Goal: Navigation & Orientation: Find specific page/section

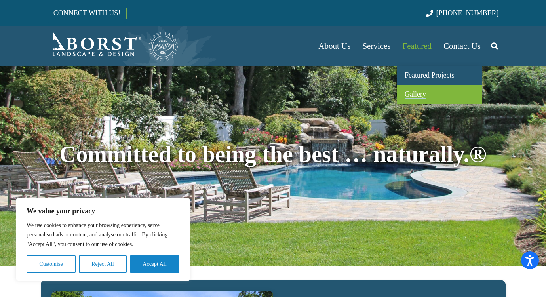
click at [418, 98] on span "Gallery" at bounding box center [414, 94] width 21 height 8
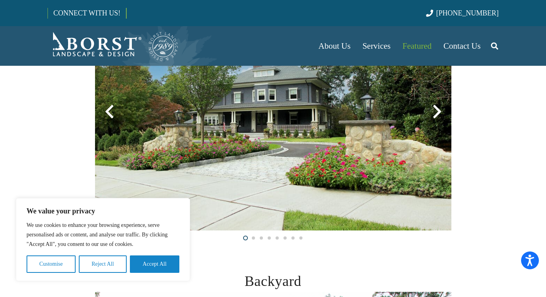
scroll to position [272, 0]
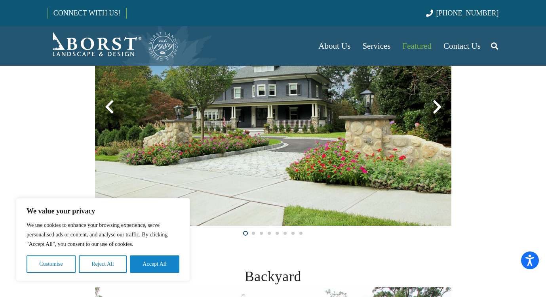
click at [435, 106] on div at bounding box center [437, 107] width 28 height 28
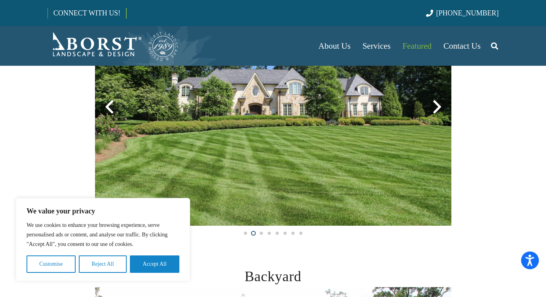
click at [435, 106] on div at bounding box center [437, 107] width 28 height 28
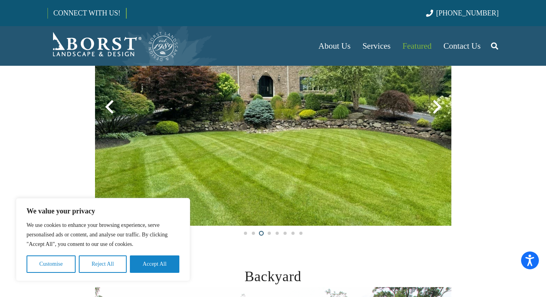
click at [435, 106] on div at bounding box center [437, 107] width 28 height 28
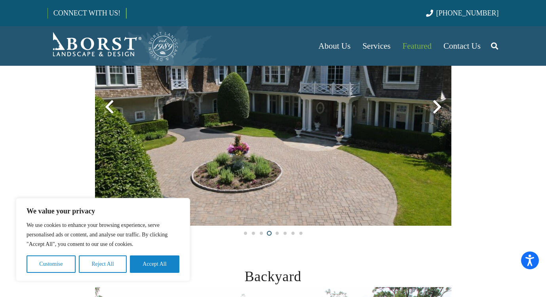
click at [435, 106] on div at bounding box center [437, 107] width 28 height 28
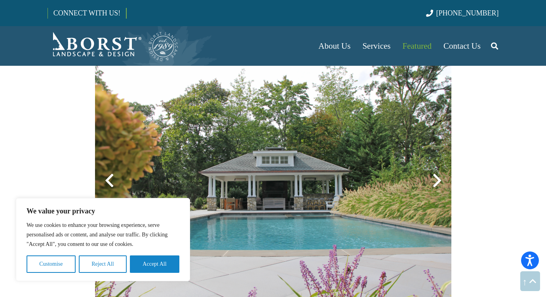
scroll to position [547, 0]
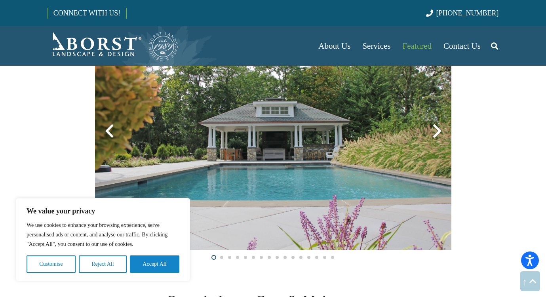
click at [438, 129] on div at bounding box center [437, 131] width 28 height 28
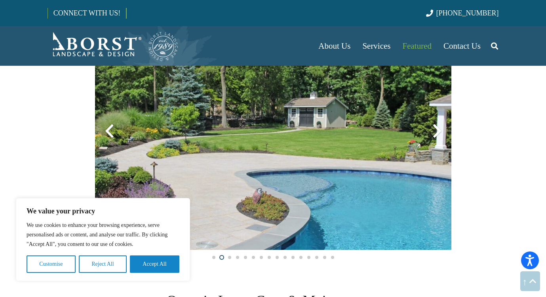
click at [441, 134] on div at bounding box center [437, 131] width 28 height 28
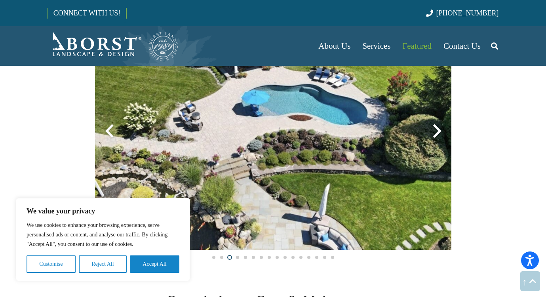
click at [441, 134] on div at bounding box center [437, 131] width 28 height 28
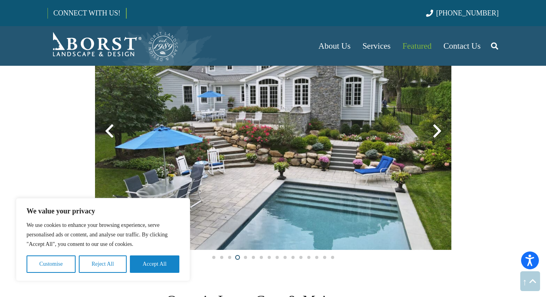
click at [441, 134] on div at bounding box center [437, 131] width 28 height 28
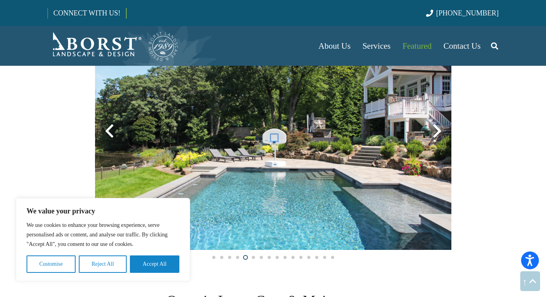
click at [441, 134] on div at bounding box center [437, 131] width 28 height 28
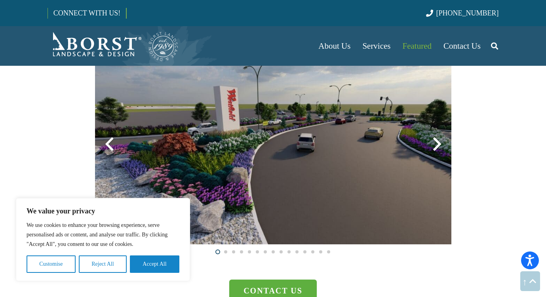
scroll to position [2064, 0]
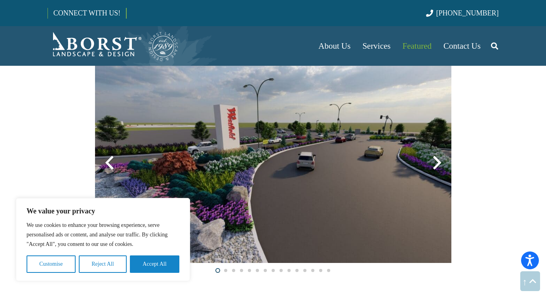
click at [432, 160] on div at bounding box center [437, 162] width 28 height 28
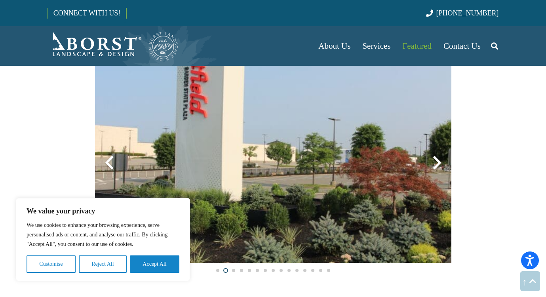
click at [432, 160] on div at bounding box center [437, 162] width 28 height 28
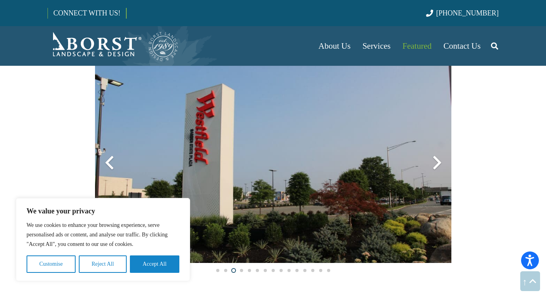
click at [432, 160] on div at bounding box center [437, 162] width 28 height 28
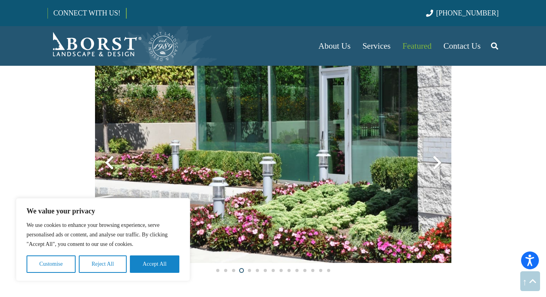
click at [432, 160] on div at bounding box center [437, 162] width 28 height 28
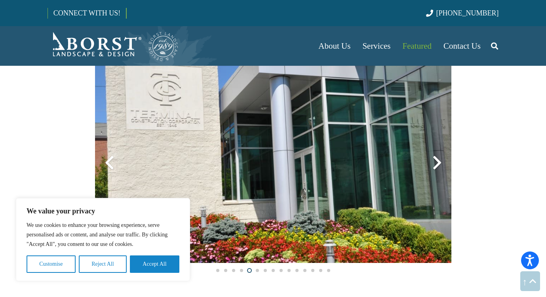
click at [432, 160] on div at bounding box center [437, 162] width 28 height 28
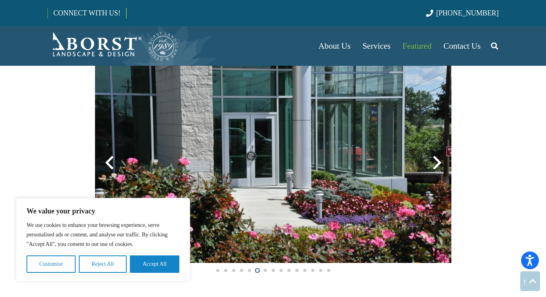
click at [432, 160] on div at bounding box center [437, 162] width 28 height 28
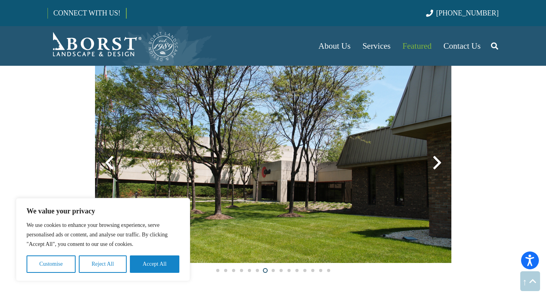
click at [432, 160] on div at bounding box center [437, 162] width 28 height 28
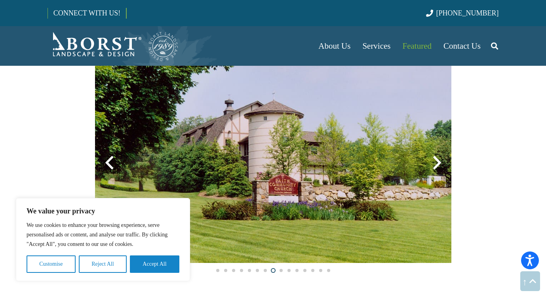
click at [432, 160] on div at bounding box center [437, 162] width 28 height 28
